Goal: Transaction & Acquisition: Book appointment/travel/reservation

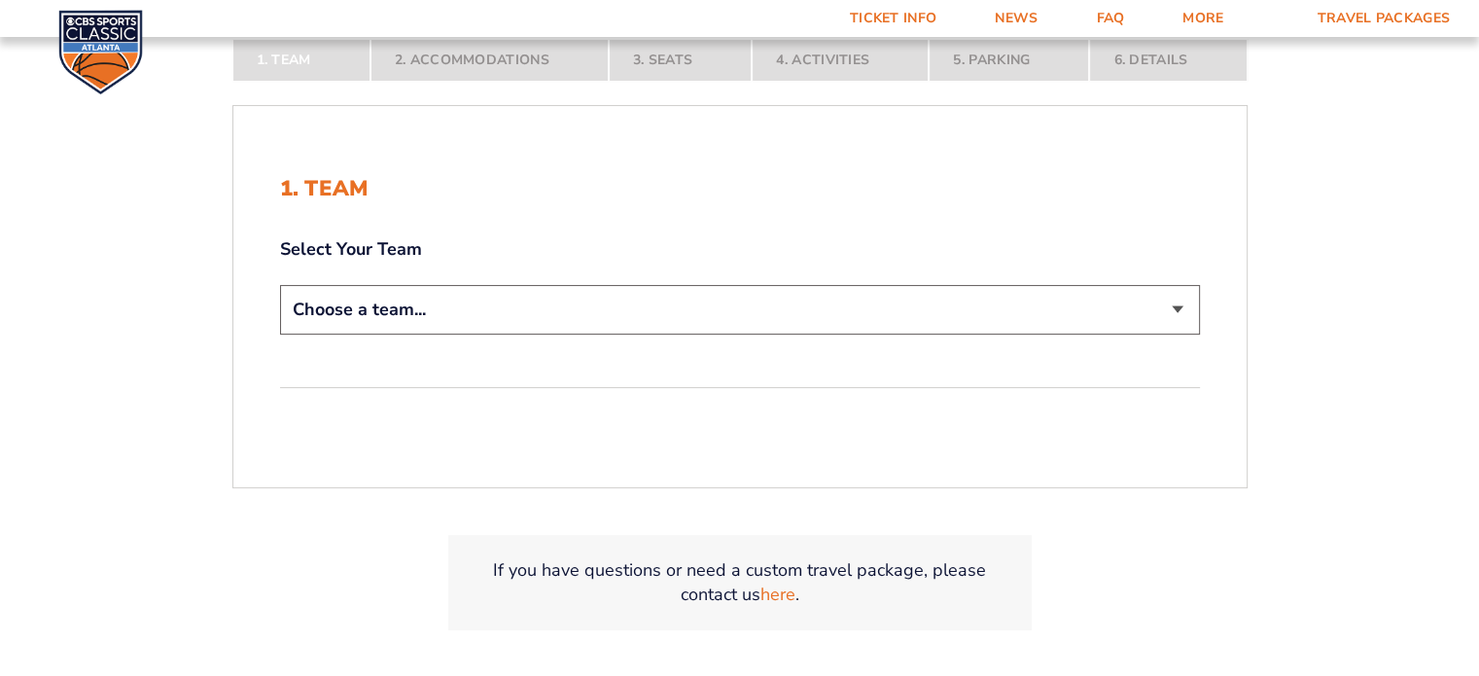
scroll to position [376, 0]
click at [1179, 306] on select "Choose a team... [US_STATE] Wildcats [US_STATE] State Buckeyes [US_STATE] Tar H…" at bounding box center [740, 309] width 920 height 50
select select "12756"
click at [280, 284] on select "Choose a team... [US_STATE] Wildcats [US_STATE] State Buckeyes [US_STATE] Tar H…" at bounding box center [740, 309] width 920 height 50
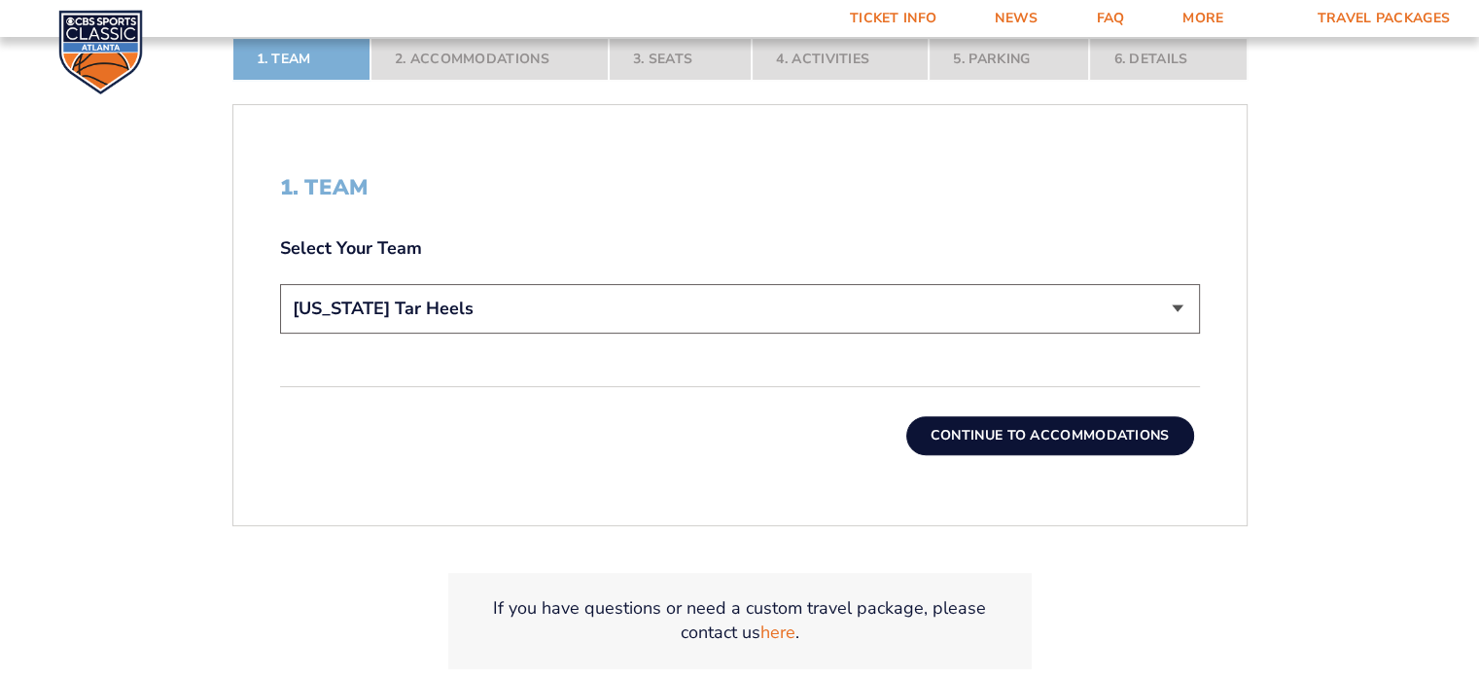
click at [1118, 438] on button "Continue To Accommodations" at bounding box center [1050, 435] width 288 height 39
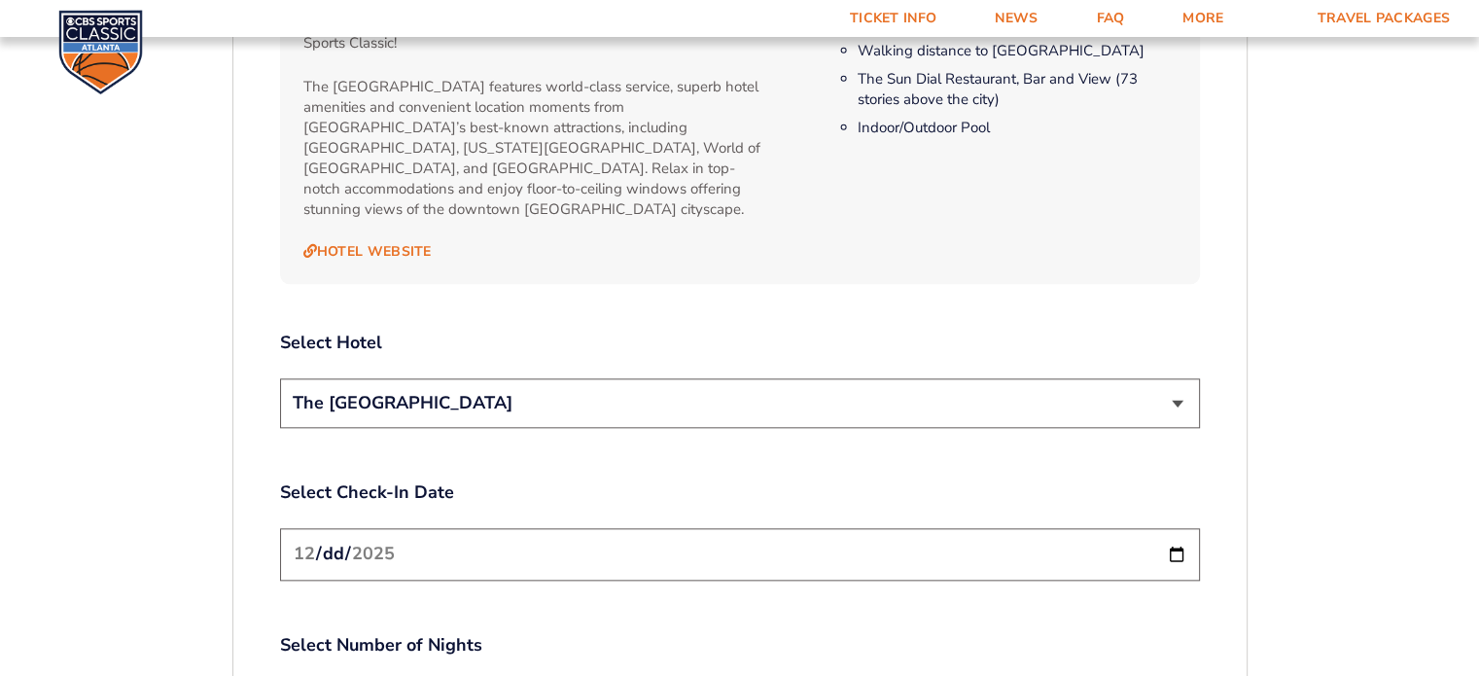
scroll to position [2085, 0]
click at [1181, 377] on select "The [GEOGRAPHIC_DATA]" at bounding box center [740, 402] width 920 height 50
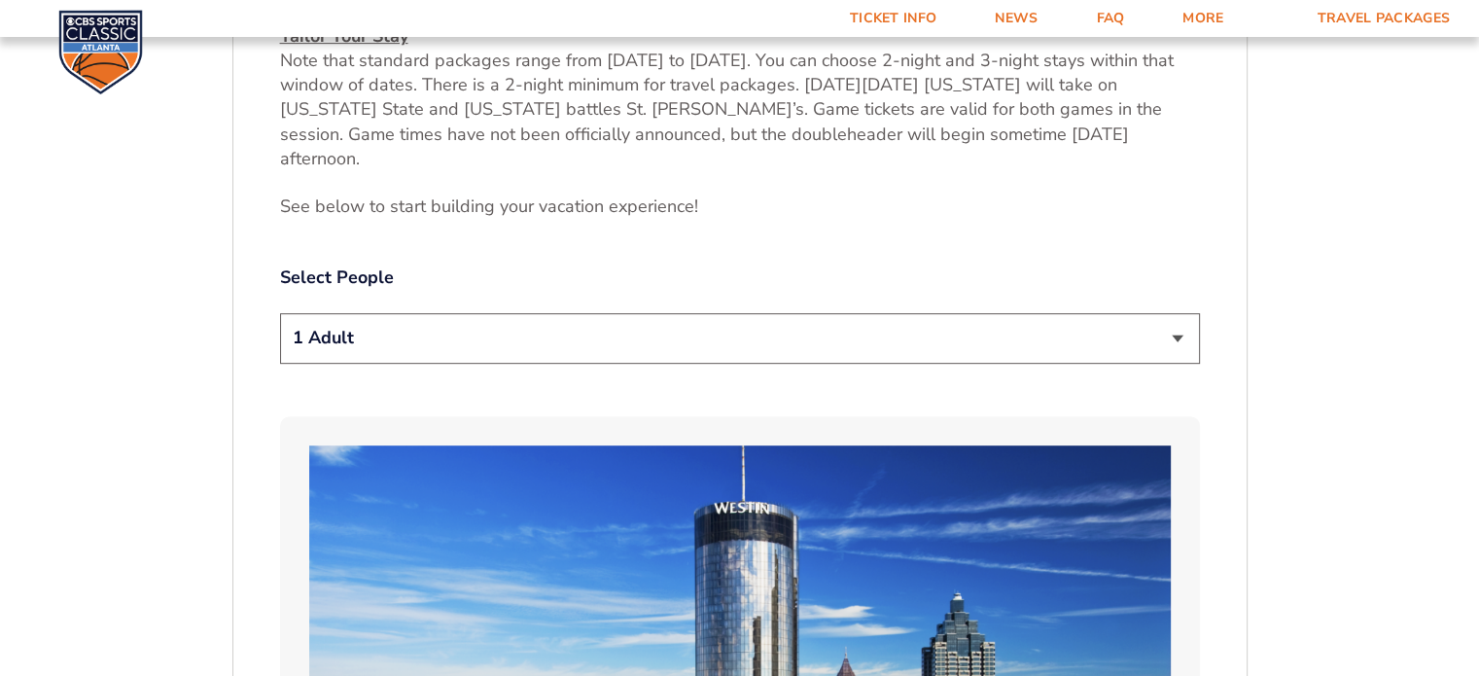
scroll to position [918, 0]
click at [1175, 314] on select "1 Adult 2 Adults 3 Adults 4 Adults 2 Adults + 1 Child 2 Adults + 2 Children 2 A…" at bounding box center [740, 338] width 920 height 50
select select "2 Adults"
click at [280, 313] on select "1 Adult 2 Adults 3 Adults 4 Adults 2 Adults + 1 Child 2 Adults + 2 Children 2 A…" at bounding box center [740, 338] width 920 height 50
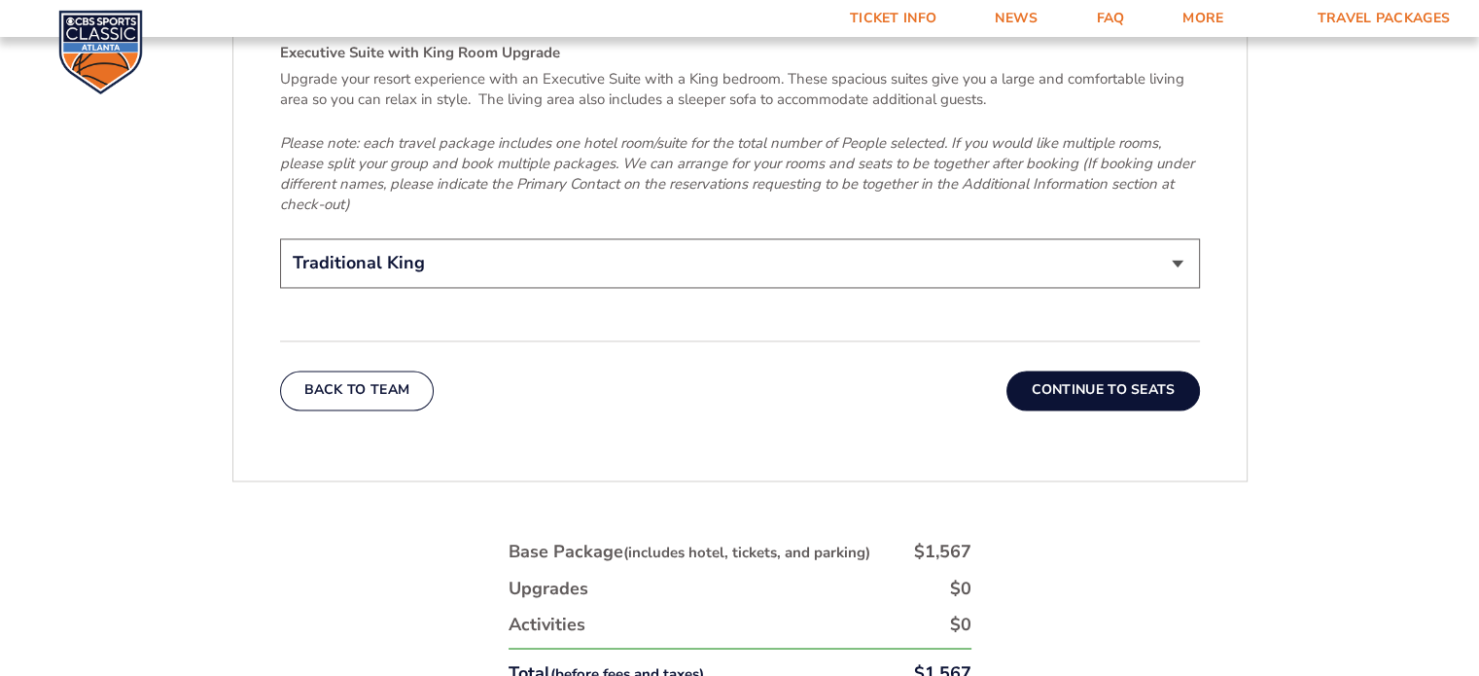
scroll to position [3174, 0]
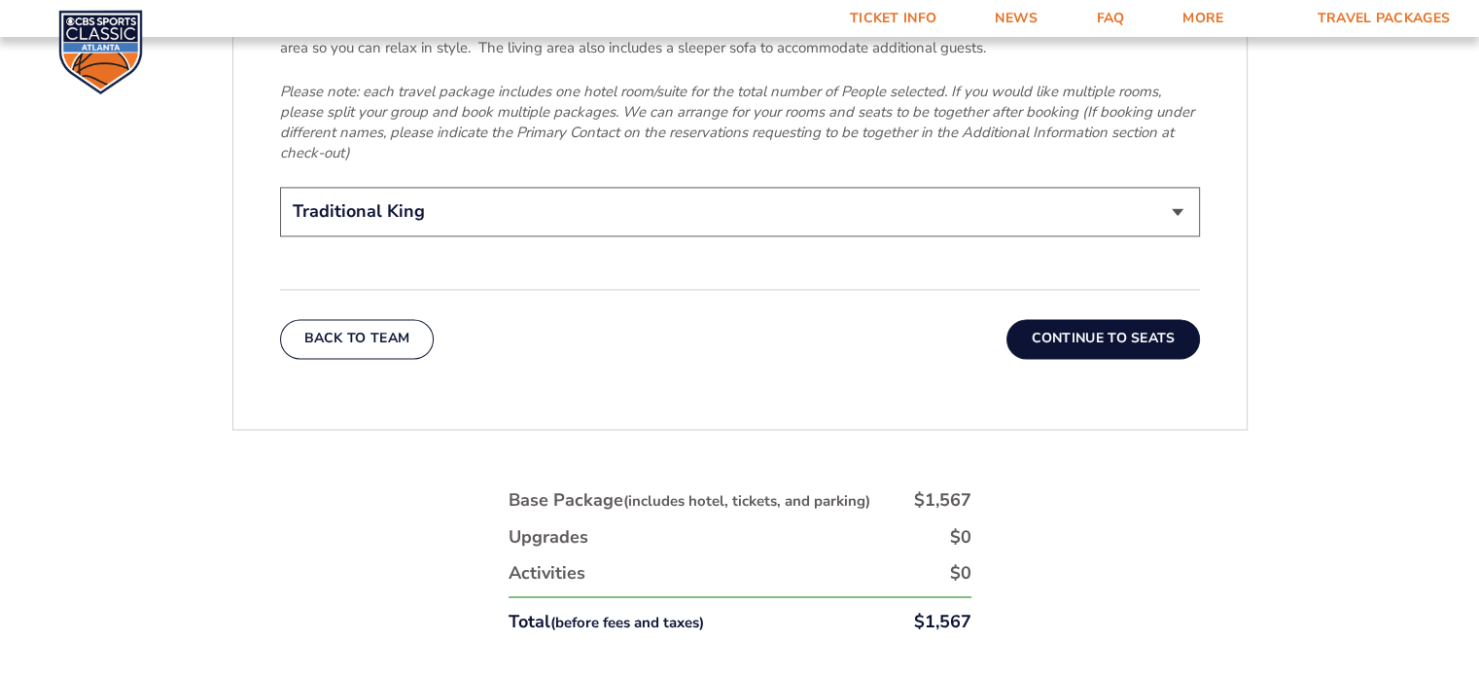
click at [1097, 319] on button "Continue To Seats" at bounding box center [1102, 338] width 193 height 39
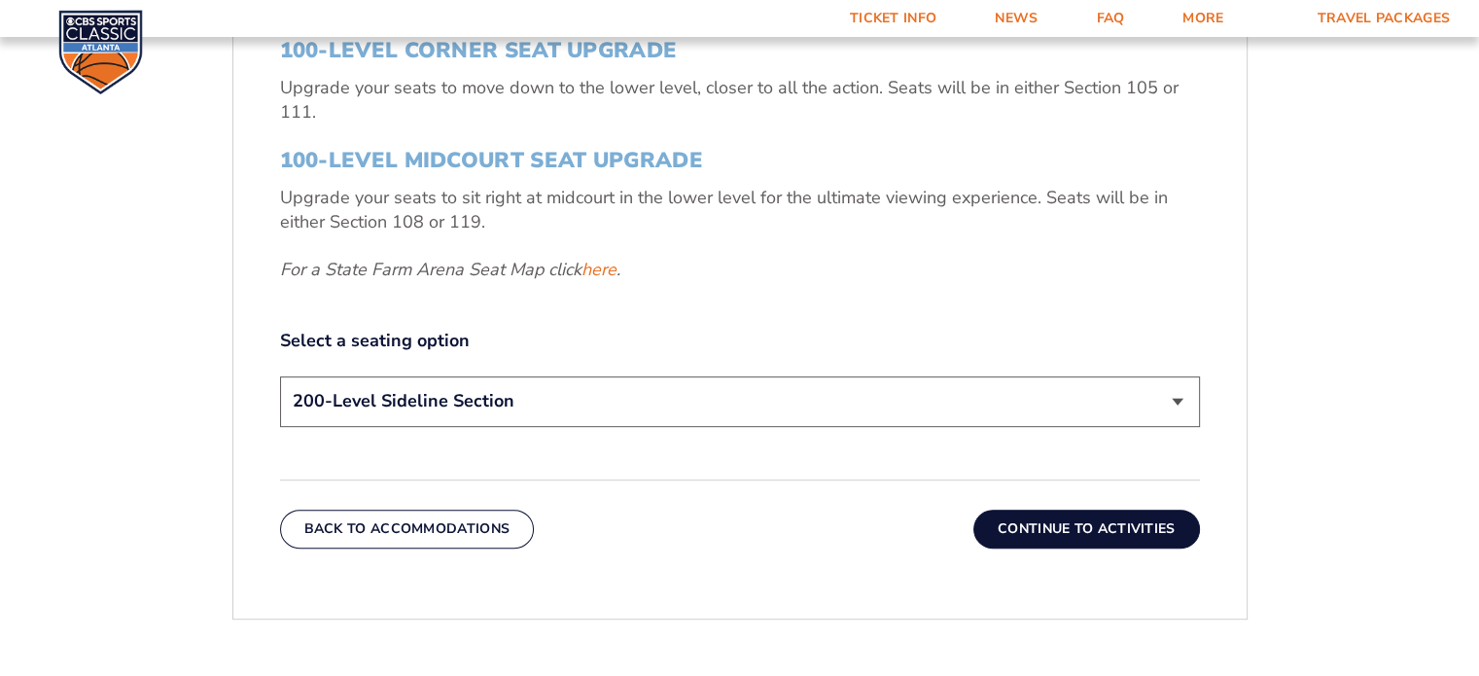
scroll to position [821, 0]
click at [1180, 400] on select "200-Level Sideline Section 100-Level Corner Seat Upgrade (+$120 per person) 100…" at bounding box center [740, 400] width 920 height 50
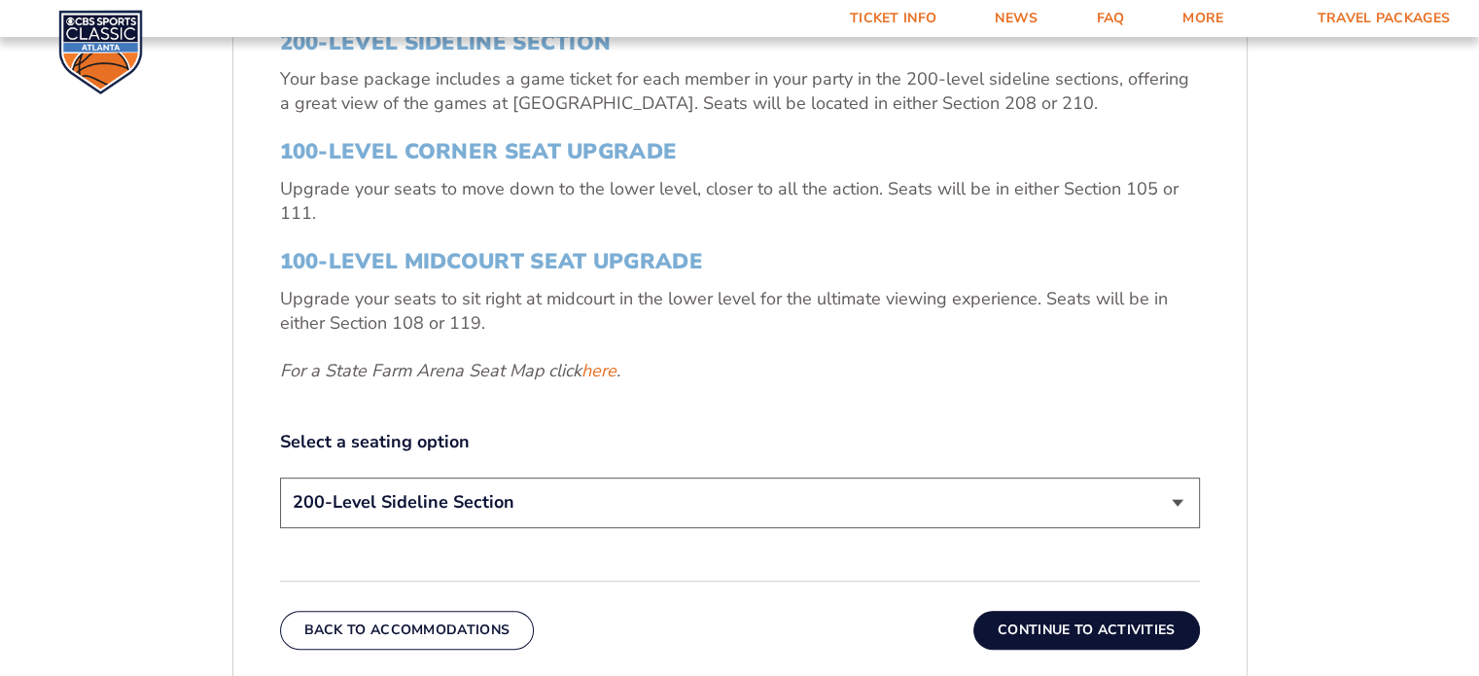
scroll to position [719, 0]
click at [1178, 497] on select "200-Level Sideline Section 100-Level Corner Seat Upgrade (+$120 per person) 100…" at bounding box center [740, 501] width 920 height 50
select select "100-Level Corner Seat Upgrade"
click at [280, 476] on select "200-Level Sideline Section 100-Level Corner Seat Upgrade (+$120 per person) 100…" at bounding box center [740, 501] width 920 height 50
click at [1147, 629] on button "Continue To Activities" at bounding box center [1086, 629] width 227 height 39
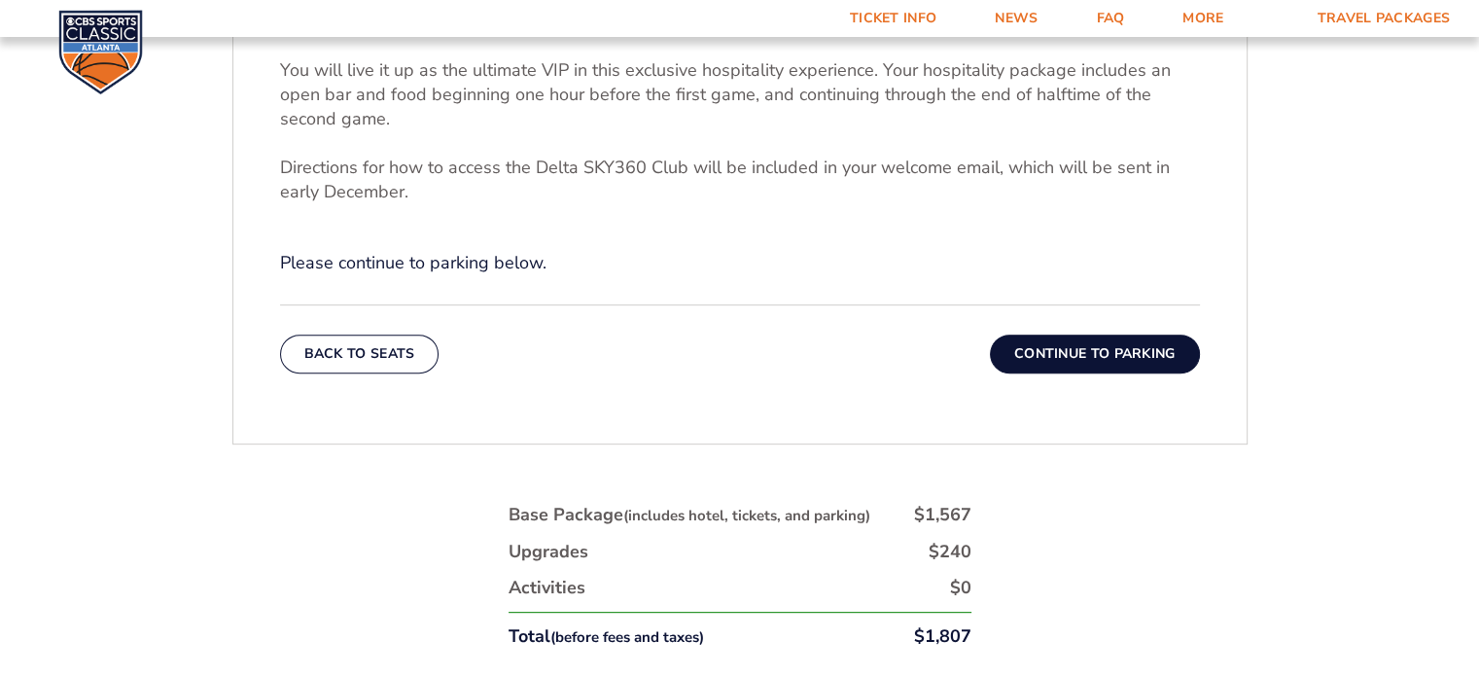
scroll to position [844, 0]
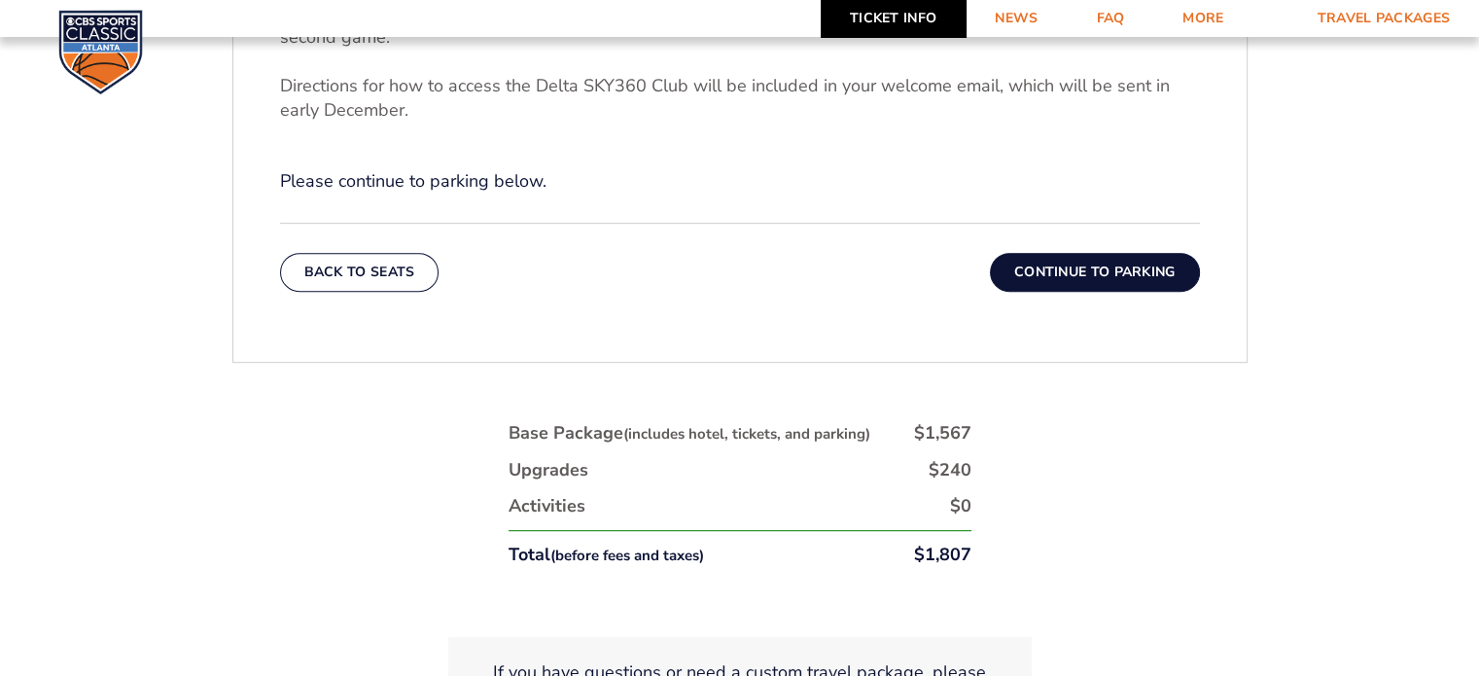
click at [898, 15] on link "Ticket Info" at bounding box center [893, 18] width 145 height 37
